Goal: Transaction & Acquisition: Book appointment/travel/reservation

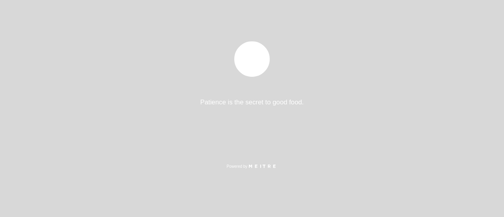
select select "es"
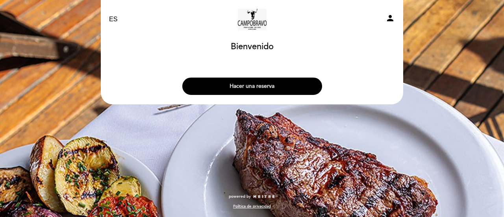
click at [255, 87] on button "Hacer una reserva" at bounding box center [252, 86] width 140 height 17
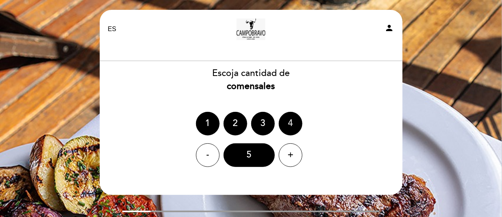
click at [290, 127] on div "4" at bounding box center [291, 124] width 24 height 24
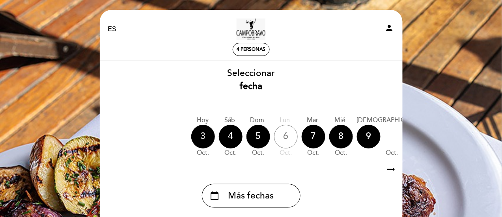
click at [203, 140] on div "3" at bounding box center [203, 137] width 24 height 24
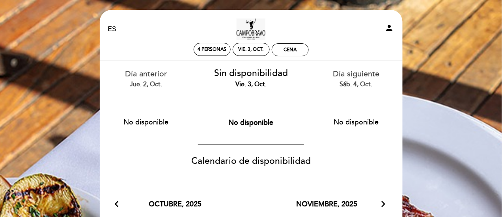
click at [251, 71] on span "Sin disponibilidad" at bounding box center [251, 73] width 74 height 11
click at [250, 124] on span "No disponible" at bounding box center [250, 122] width 45 height 9
click at [282, 49] on div "Cena" at bounding box center [290, 50] width 36 height 12
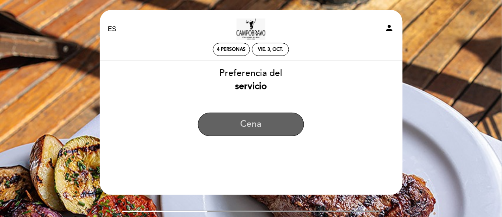
click at [244, 125] on button "Cena" at bounding box center [251, 125] width 106 height 24
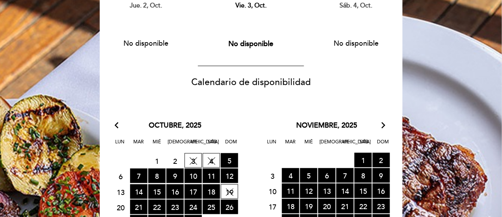
scroll to position [158, 0]
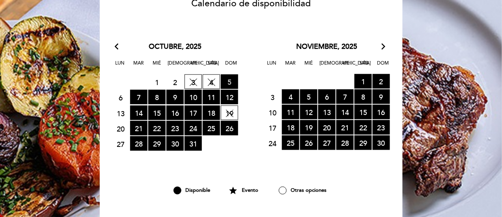
click at [228, 80] on span "5 RESERVAS DISPONIBLES" at bounding box center [229, 81] width 17 height 15
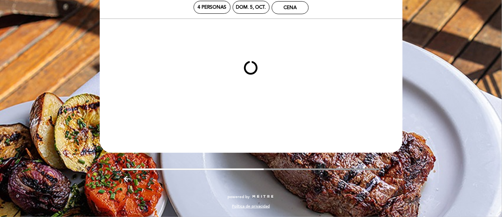
scroll to position [42, 0]
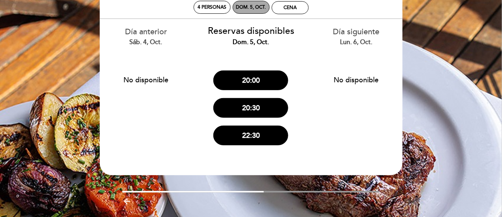
click at [251, 6] on div "dom. 5, oct." at bounding box center [251, 7] width 30 height 6
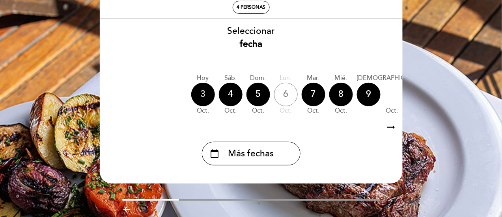
click at [211, 97] on div "3" at bounding box center [203, 95] width 24 height 24
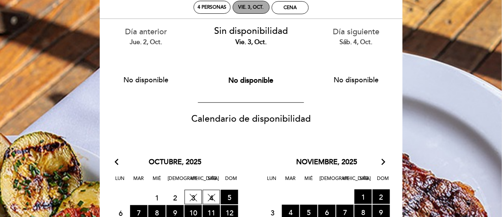
click at [257, 7] on div "vie. 3, oct." at bounding box center [250, 7] width 25 height 6
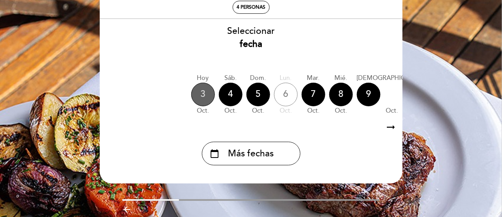
click at [208, 99] on div "3" at bounding box center [203, 95] width 24 height 24
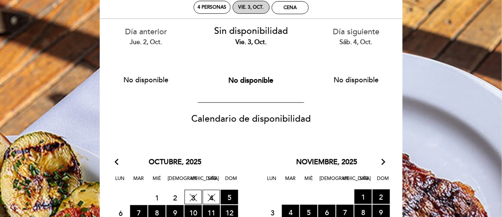
click at [247, 1] on div "vie. 3, oct." at bounding box center [251, 7] width 37 height 13
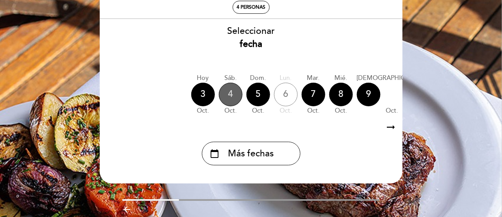
click at [228, 96] on div "4" at bounding box center [231, 95] width 24 height 24
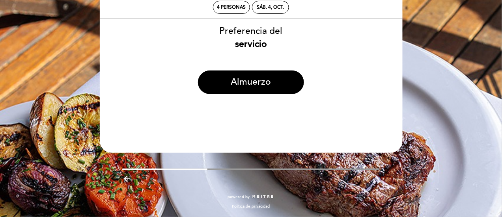
click at [439, 49] on div "EN ES PT [GEOGRAPHIC_DATA] - [GEOGRAPHIC_DATA] person 4 personas sáb. 4, oct. […" at bounding box center [251, 87] width 502 height 259
